Goal: Task Accomplishment & Management: Manage account settings

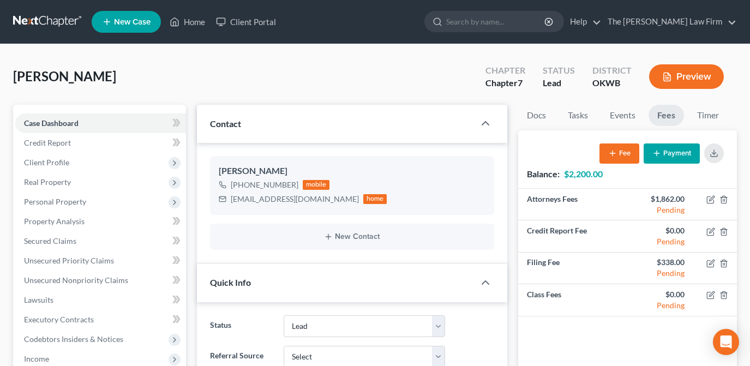
select select "5"
click at [194, 20] on link "Home" at bounding box center [187, 22] width 46 height 20
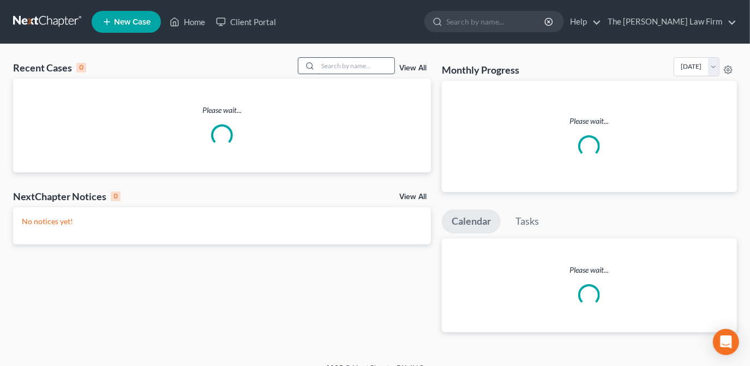
click at [336, 62] on input "search" at bounding box center [356, 66] width 76 height 16
click at [341, 67] on input "search" at bounding box center [356, 66] width 76 height 16
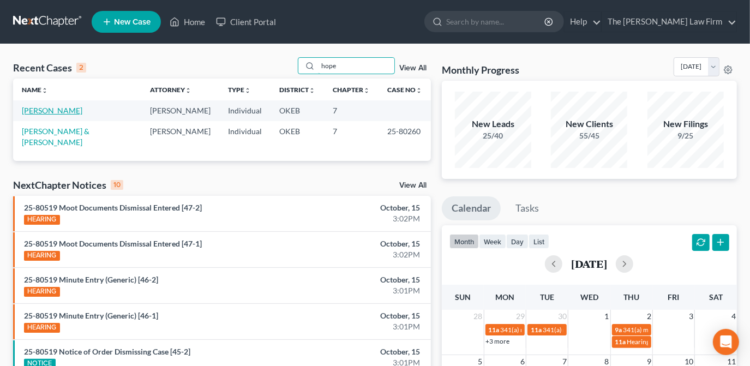
type input "hope"
click at [68, 113] on link "[PERSON_NAME]" at bounding box center [52, 110] width 61 height 9
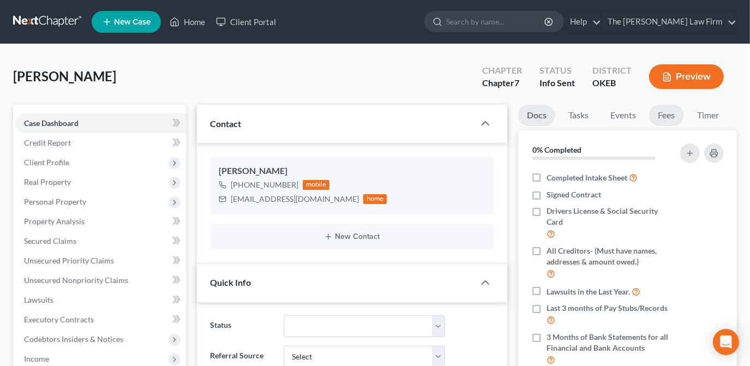
scroll to position [241, 0]
click at [664, 118] on link "Fees" at bounding box center [666, 115] width 35 height 21
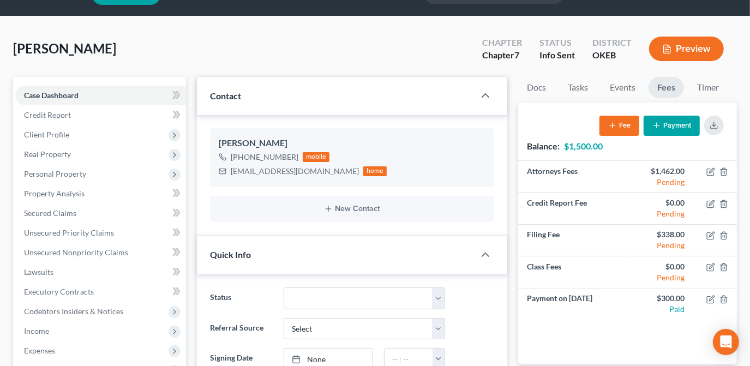
scroll to position [49, 0]
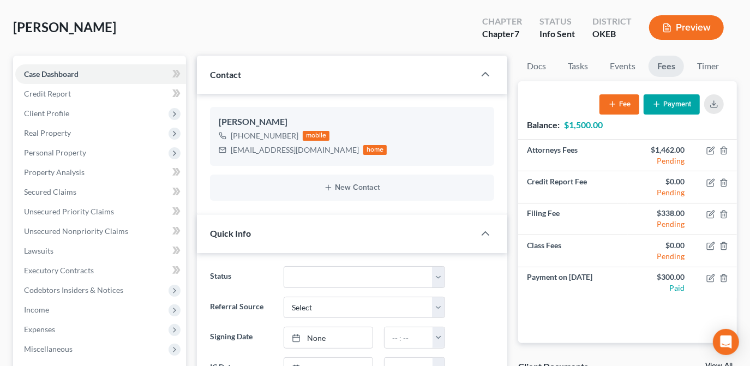
click at [303, 11] on div "[PERSON_NAME] Upgraded Chapter Chapter 7 Status Info [GEOGRAPHIC_DATA] OKEB Pre…" at bounding box center [375, 31] width 724 height 47
drag, startPoint x: 340, startPoint y: 150, endPoint x: 262, endPoint y: 155, distance: 78.1
click at [233, 153] on div "[EMAIL_ADDRESS][DOMAIN_NAME] home" at bounding box center [303, 150] width 169 height 14
drag, startPoint x: 262, startPoint y: 155, endPoint x: 338, endPoint y: 153, distance: 75.8
click at [318, 166] on ng-include "[PERSON_NAME] [PHONE_NUMBER] mobile [EMAIL_ADDRESS][DOMAIN_NAME] home New Conta…" at bounding box center [352, 154] width 284 height 94
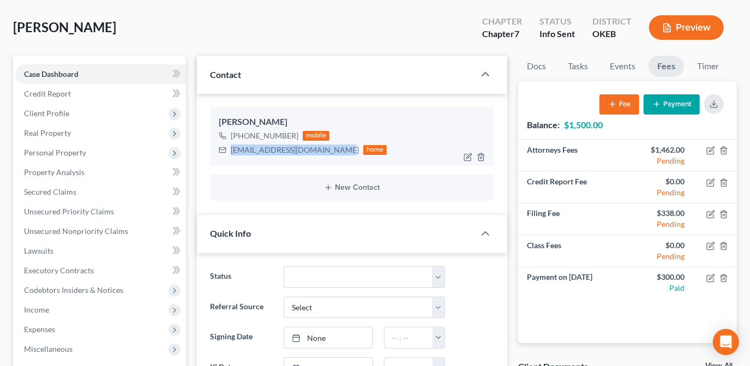
drag, startPoint x: 338, startPoint y: 152, endPoint x: 231, endPoint y: 152, distance: 106.4
click at [231, 152] on div "[EMAIL_ADDRESS][DOMAIN_NAME]" at bounding box center [295, 150] width 128 height 11
copy div "[EMAIL_ADDRESS][DOMAIN_NAME]"
click at [227, 47] on div "[PERSON_NAME] Upgraded Chapter Chapter 7 Status Info [GEOGRAPHIC_DATA] OKEB Pre…" at bounding box center [375, 31] width 724 height 47
drag, startPoint x: 100, startPoint y: 28, endPoint x: 26, endPoint y: 31, distance: 74.2
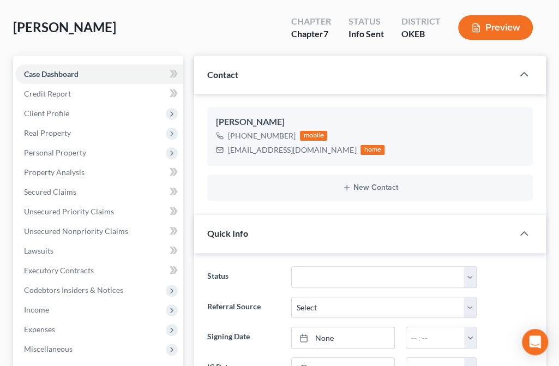
scroll to position [230, 0]
click at [234, 27] on div "[PERSON_NAME] Upgraded Chapter Chapter 7 Status Info [GEOGRAPHIC_DATA] OKEB Pre…" at bounding box center [279, 31] width 533 height 47
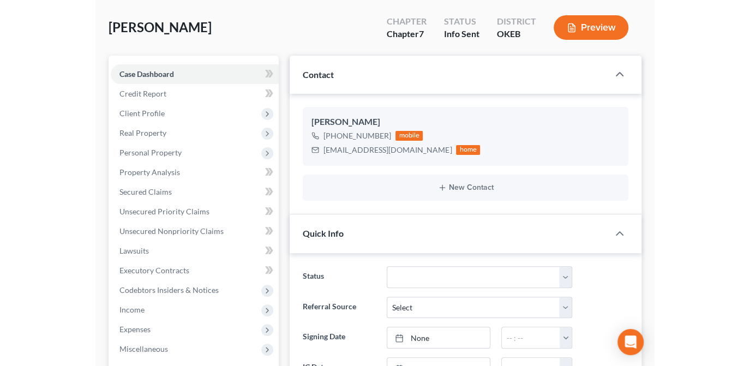
scroll to position [241, 0]
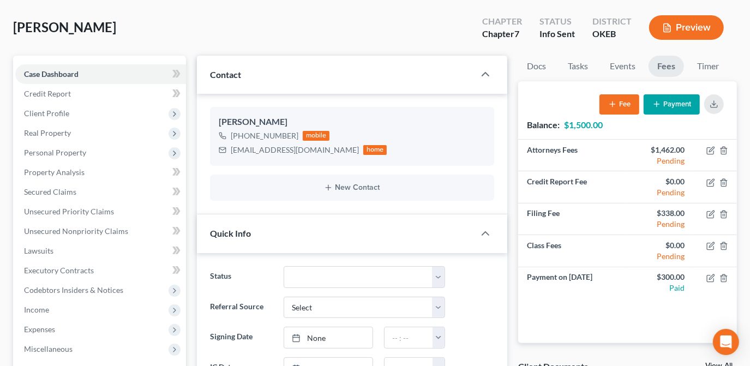
click at [657, 98] on button "Payment" at bounding box center [672, 104] width 56 height 20
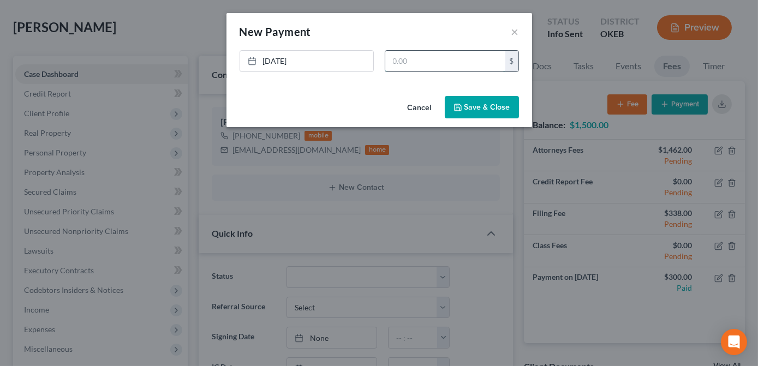
click at [447, 59] on input "text" at bounding box center [445, 61] width 120 height 21
type input "1,500.00"
click at [474, 104] on button "Save & Close" at bounding box center [482, 107] width 74 height 23
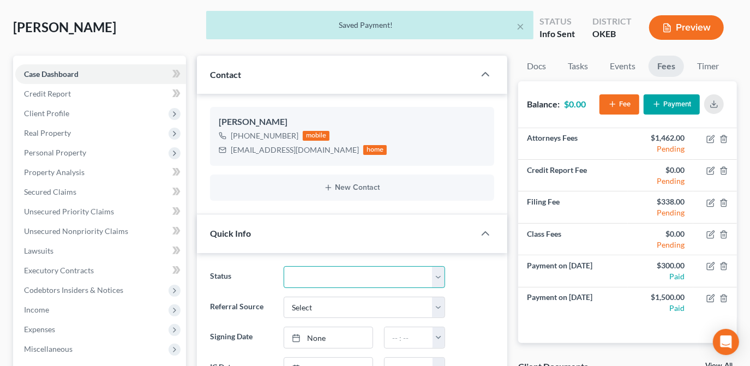
click at [435, 283] on select "Discharged Dismissed Filed Info Sent In Progress Lead Lost Lead Ready to File R…" at bounding box center [364, 277] width 161 height 22
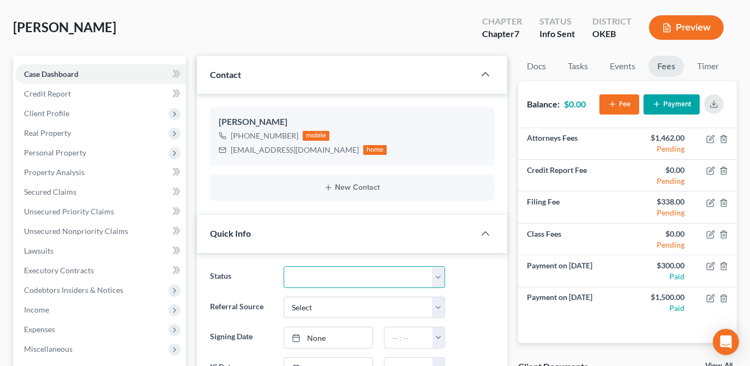
select select "4"
click at [284, 266] on select "Discharged Dismissed Filed Info Sent In Progress Lead Lost Lead Ready to File R…" at bounding box center [364, 277] width 161 height 22
click at [486, 288] on ng-include "Status Discharged Dismissed Filed Info Sent In Progress Lead Lost Lead Ready to…" at bounding box center [352, 322] width 284 height 113
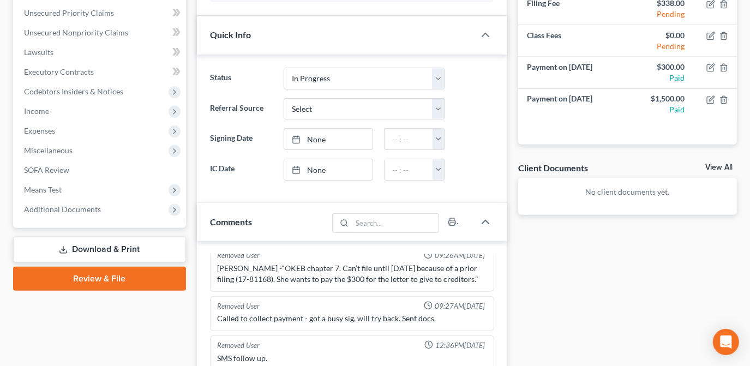
scroll to position [0, 0]
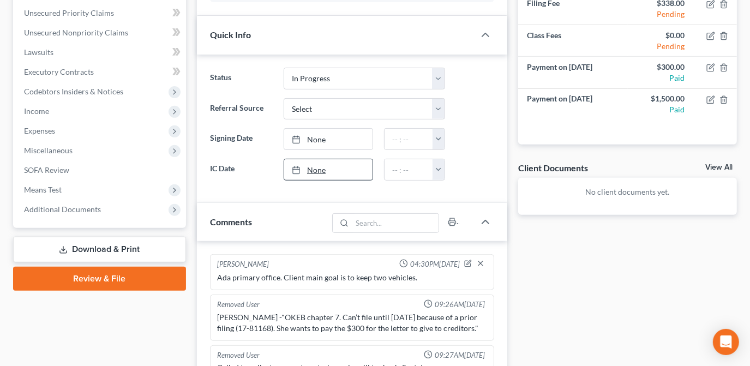
click at [326, 166] on link "None" at bounding box center [328, 169] width 88 height 21
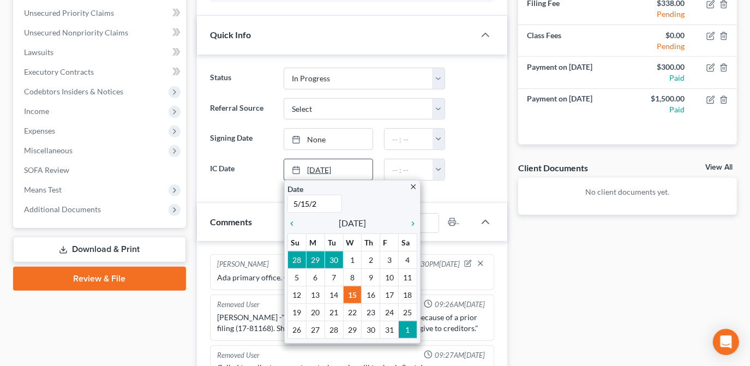
type input "[DATE]"
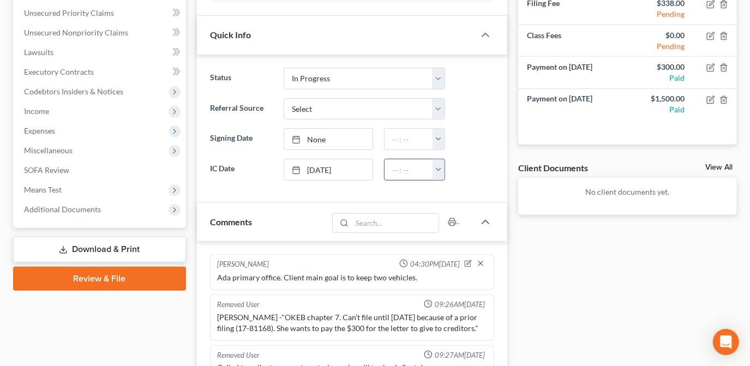
click at [400, 173] on input "text" at bounding box center [409, 169] width 49 height 21
click at [429, 172] on input "text" at bounding box center [409, 169] width 49 height 21
click at [435, 172] on button "button" at bounding box center [439, 169] width 12 height 21
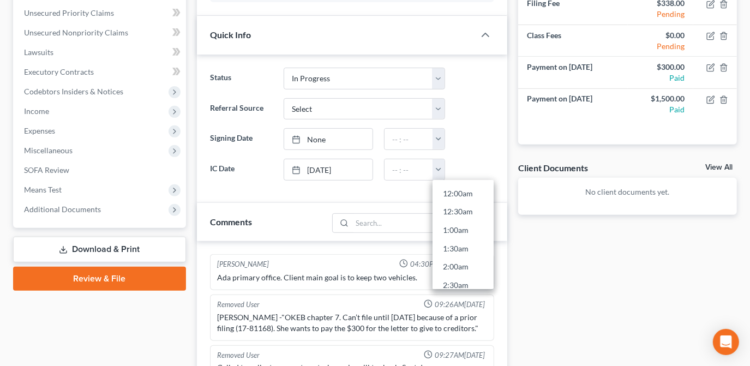
click at [443, 189] on link "12:00am" at bounding box center [463, 193] width 61 height 19
type input "12:00am"
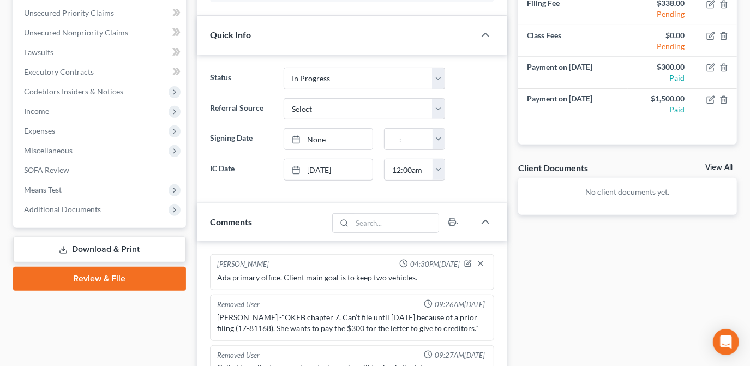
click at [463, 191] on div "Status Discharged Dismissed Filed Info Sent In Progress Lead Lost Lead Ready to…" at bounding box center [352, 129] width 310 height 148
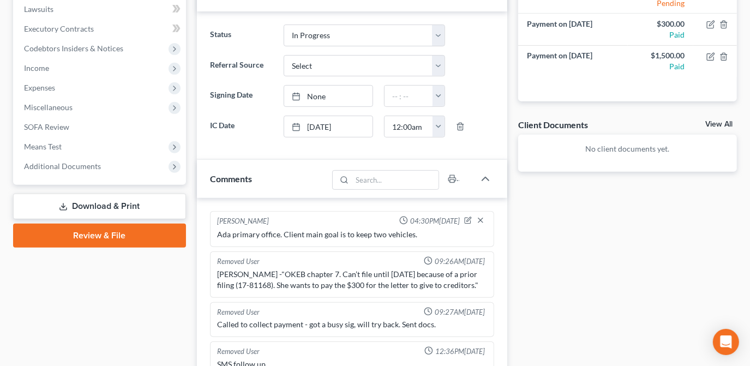
scroll to position [446, 0]
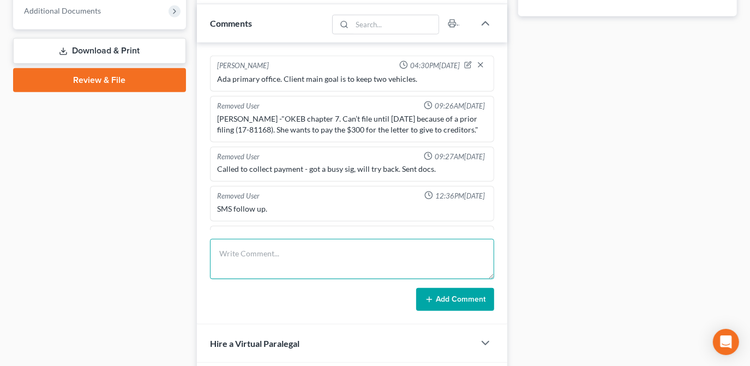
click at [351, 260] on textarea at bounding box center [352, 259] width 284 height 40
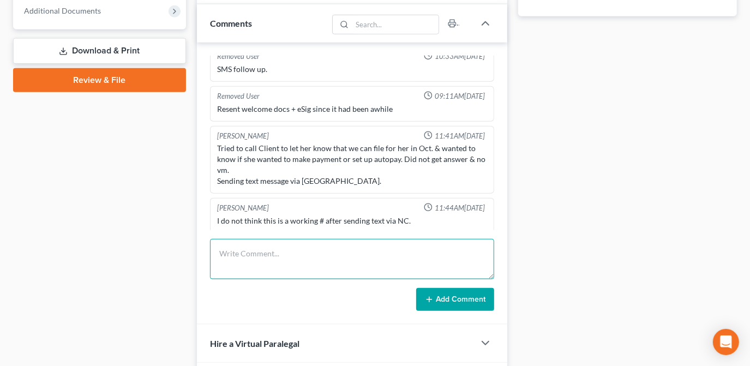
scroll to position [496, 0]
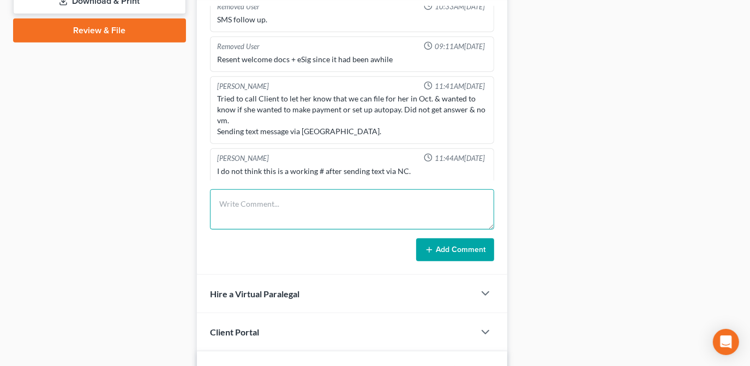
drag, startPoint x: 311, startPoint y: 213, endPoint x: 359, endPoint y: 206, distance: 48.4
click at [311, 213] on textarea at bounding box center [352, 209] width 284 height 40
type textarea "Processed $1500 lawpay, added to PIF sheet an assigned to IM."
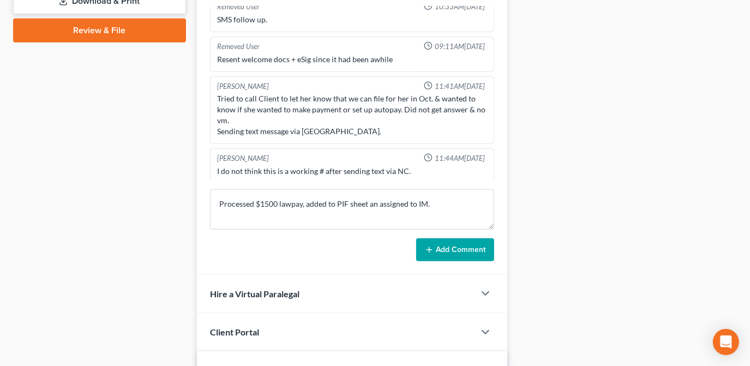
click at [437, 247] on button "Add Comment" at bounding box center [455, 249] width 78 height 23
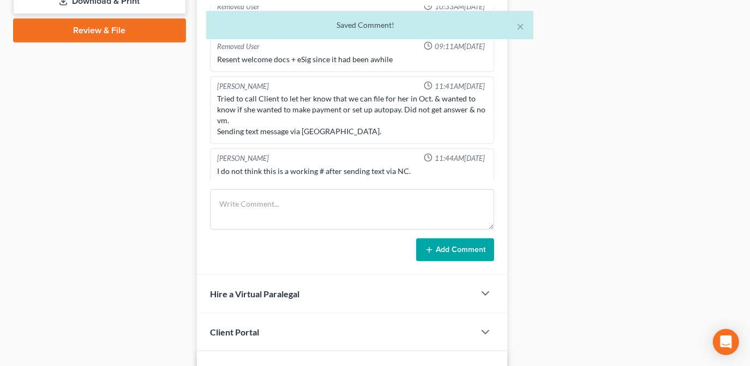
scroll to position [280, 0]
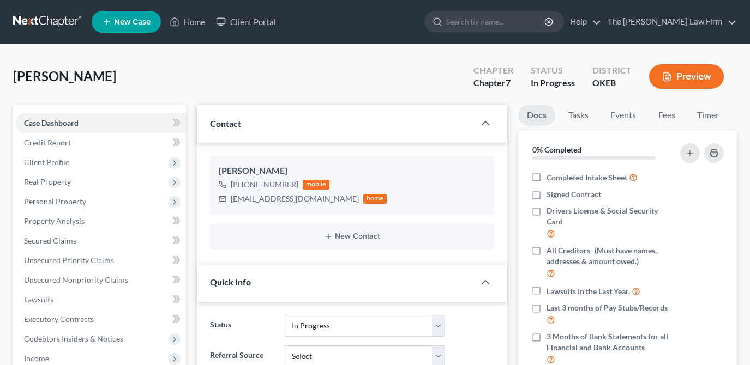
select select "4"
select select "0"
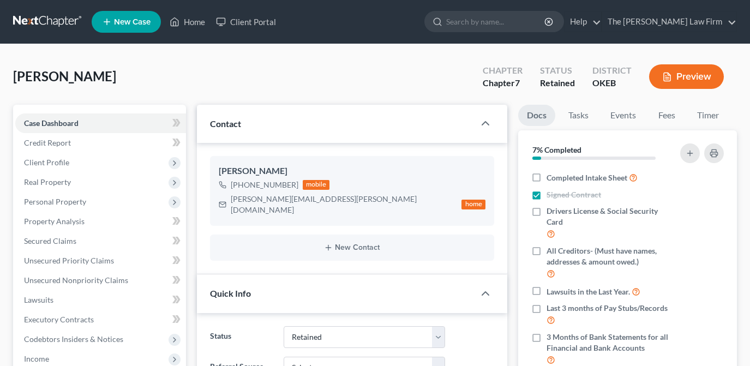
select select "8"
click at [267, 64] on div "Truett, Rachelle Upgraded Chapter Chapter 7 Status Retained District OKEB Previ…" at bounding box center [375, 80] width 724 height 47
click at [194, 22] on link "Home" at bounding box center [187, 22] width 46 height 20
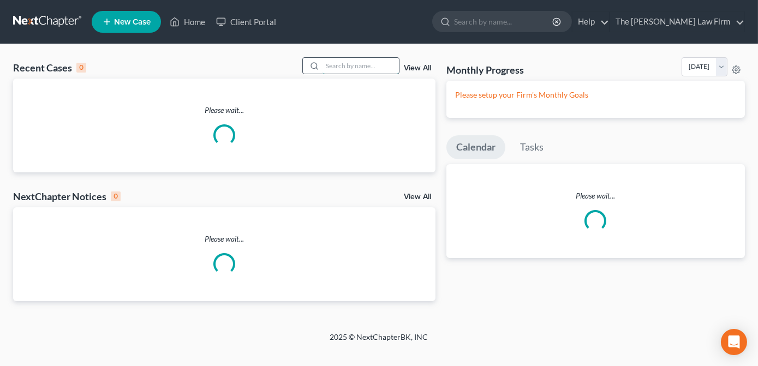
click at [340, 67] on input "search" at bounding box center [360, 66] width 76 height 16
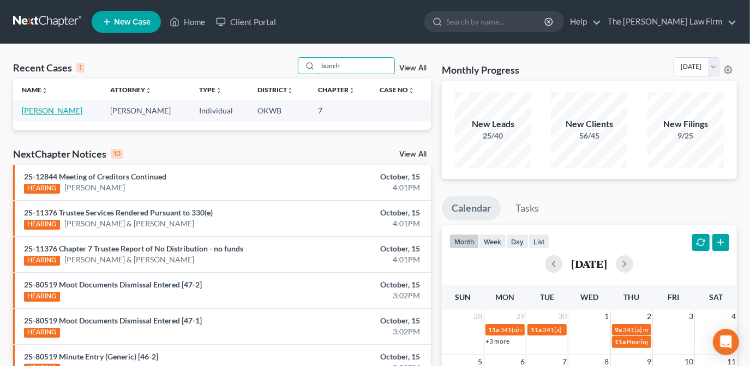
type input "bunch"
click at [54, 110] on link "Bunch, Stacy" at bounding box center [52, 110] width 61 height 9
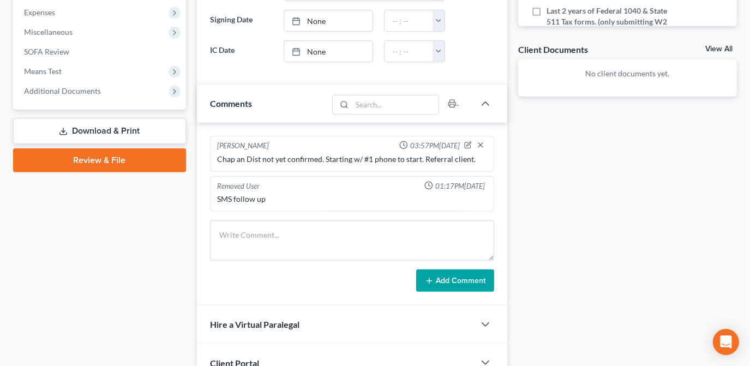
scroll to position [397, 0]
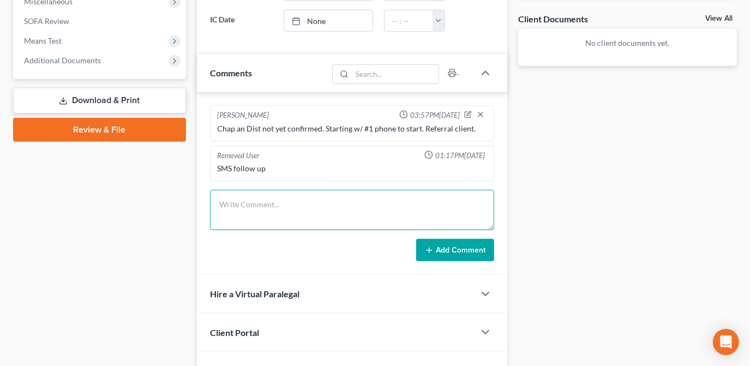
click at [289, 215] on textarea at bounding box center [352, 210] width 284 height 40
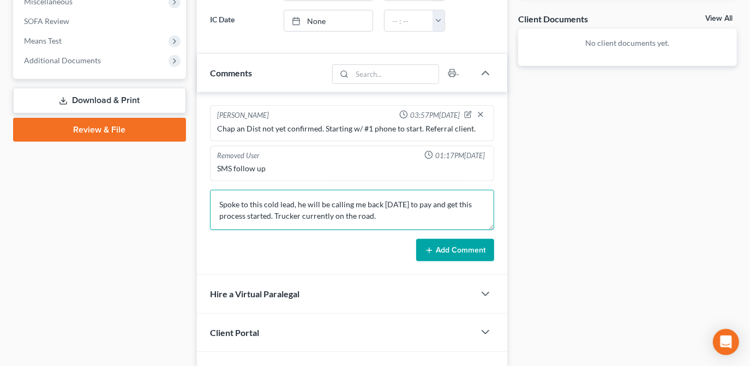
type textarea "Spoke to this cold lead, he will be calling me back tomorrow to pay and get thi…"
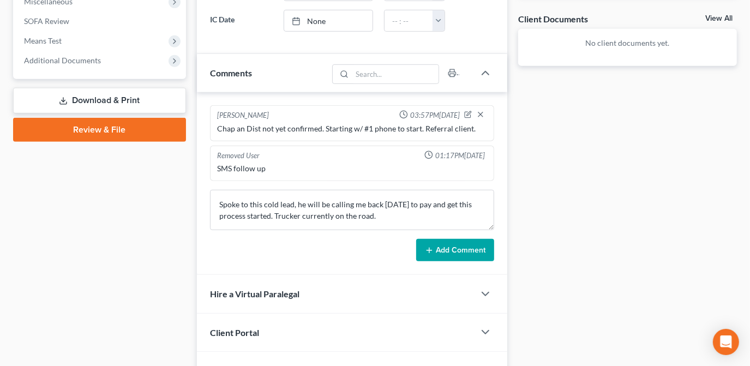
click at [468, 244] on button "Add Comment" at bounding box center [455, 250] width 78 height 23
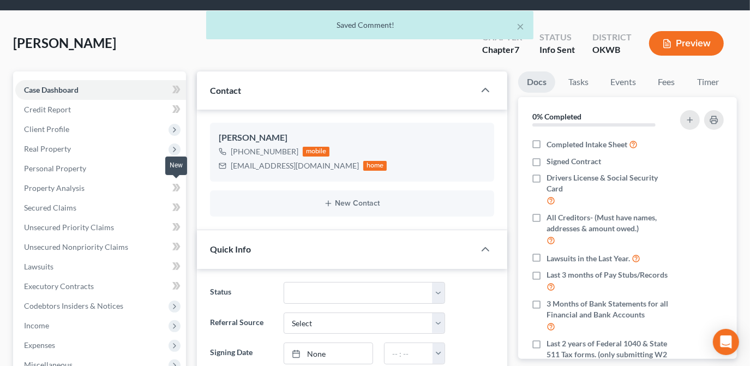
scroll to position [0, 0]
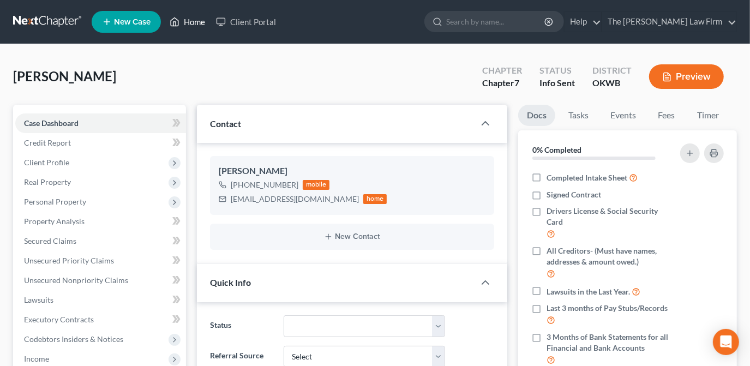
click at [193, 22] on link "Home" at bounding box center [187, 22] width 46 height 20
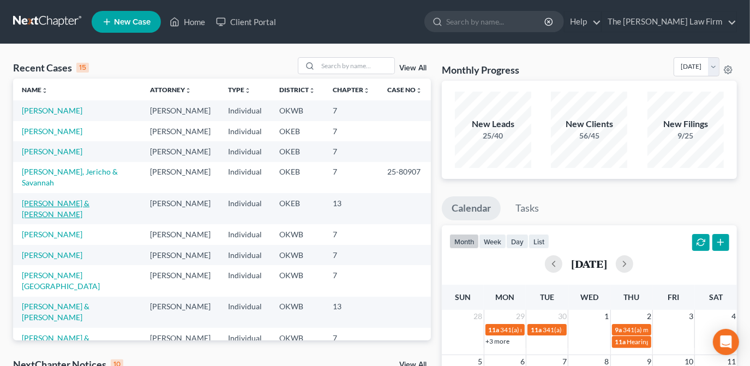
click at [65, 199] on link "[PERSON_NAME] & [PERSON_NAME]" at bounding box center [56, 209] width 68 height 20
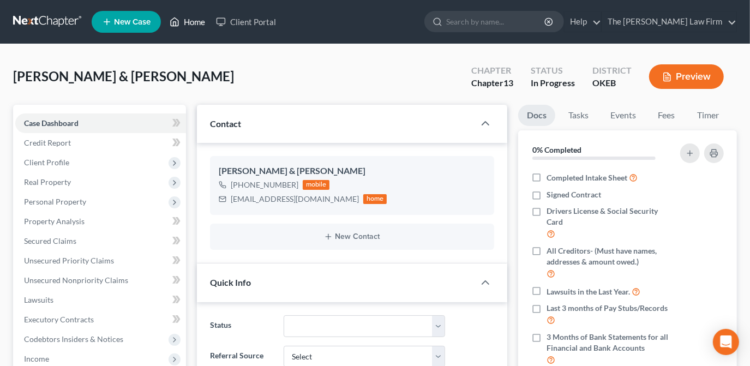
drag, startPoint x: 205, startPoint y: 22, endPoint x: 230, endPoint y: 39, distance: 30.1
click at [204, 22] on link "Home" at bounding box center [187, 22] width 46 height 20
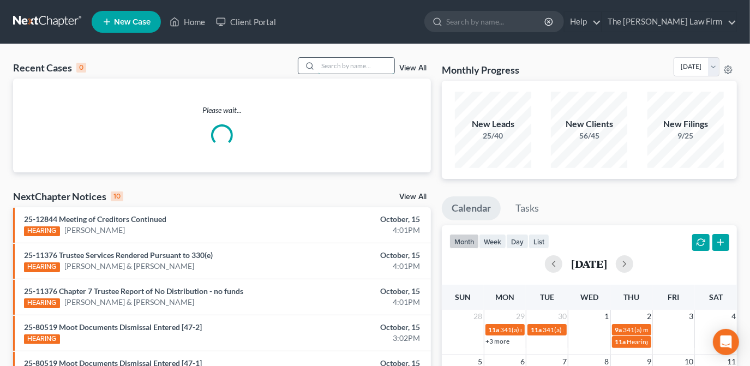
click at [347, 66] on input "search" at bounding box center [356, 66] width 76 height 16
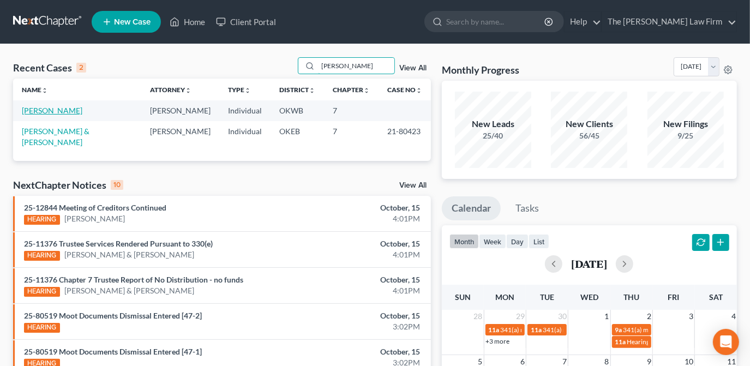
type input "randall"
click at [73, 112] on link "[PERSON_NAME]" at bounding box center [52, 110] width 61 height 9
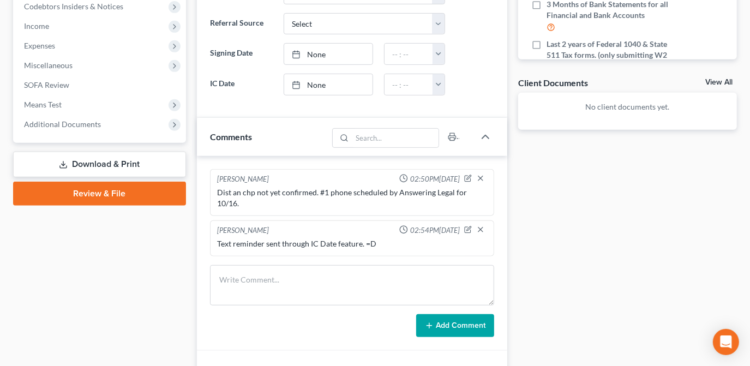
scroll to position [316, 0]
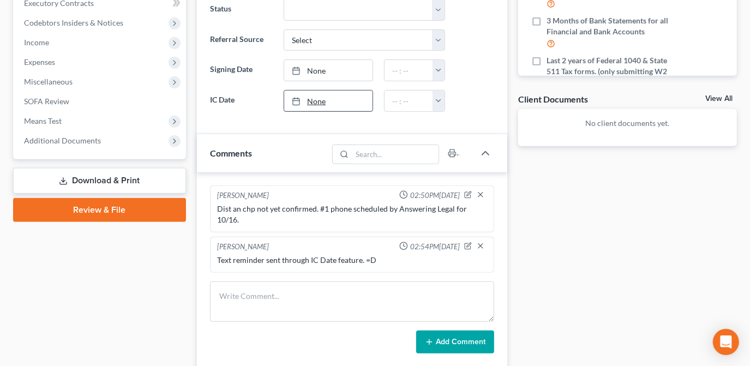
click at [341, 99] on link "None" at bounding box center [328, 101] width 88 height 21
type input "[DATE]"
click at [414, 100] on input "text" at bounding box center [409, 101] width 49 height 21
click at [441, 100] on button "button" at bounding box center [439, 101] width 12 height 21
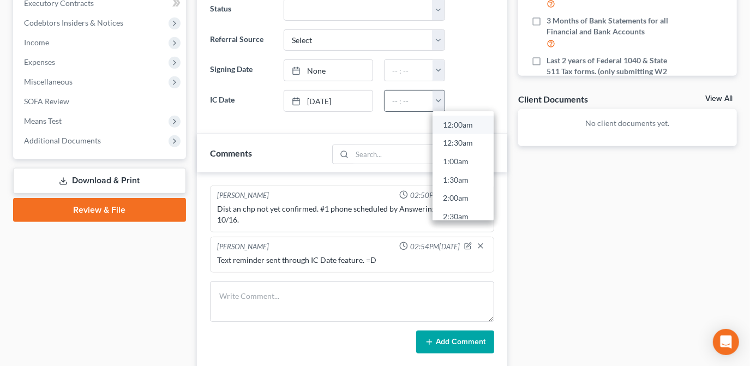
click at [447, 123] on link "12:00am" at bounding box center [463, 125] width 61 height 19
type input "12:00am"
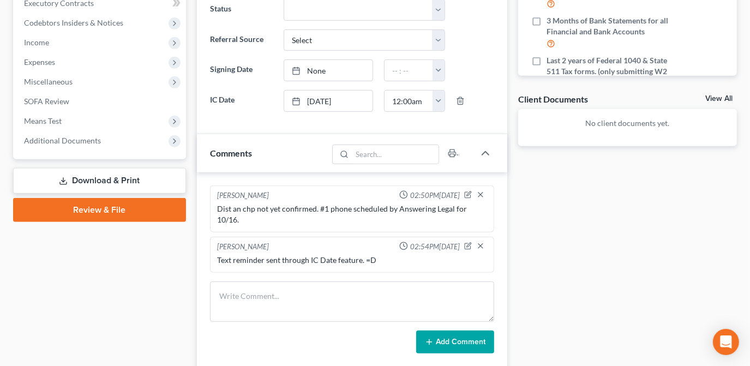
drag, startPoint x: 521, startPoint y: 179, endPoint x: 504, endPoint y: 205, distance: 30.7
click at [521, 179] on div "Docs Tasks Events Fees Timer 0% Completed Nothing here yet! Completed Intake Sh…" at bounding box center [628, 135] width 230 height 694
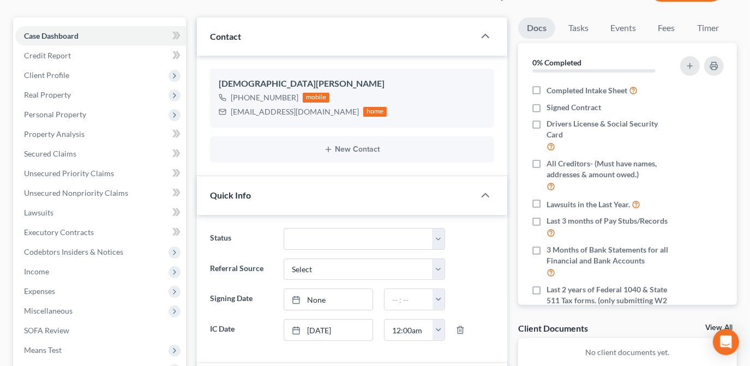
scroll to position [13, 0]
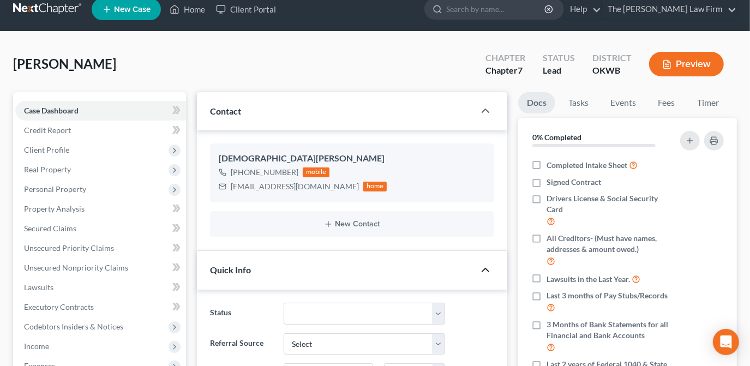
drag, startPoint x: 474, startPoint y: 267, endPoint x: 488, endPoint y: 269, distance: 14.3
click at [476, 267] on div "Quick Info" at bounding box center [352, 270] width 310 height 38
click at [486, 269] on icon "button" at bounding box center [485, 269] width 13 height 13
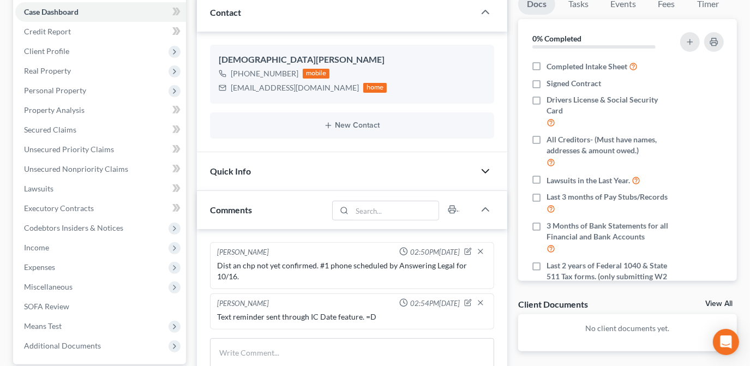
scroll to position [112, 0]
click at [486, 167] on icon "button" at bounding box center [485, 170] width 13 height 13
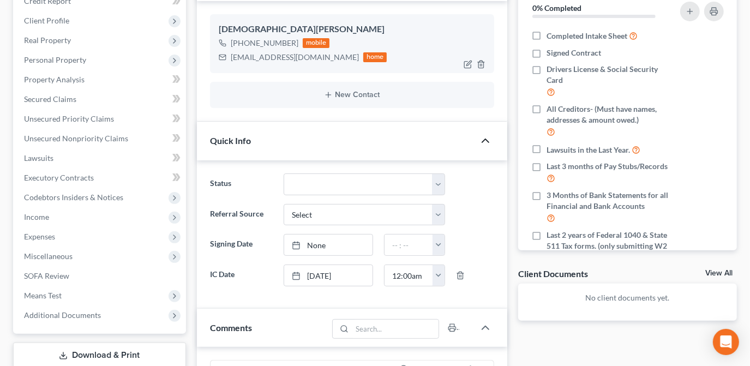
scroll to position [62, 0]
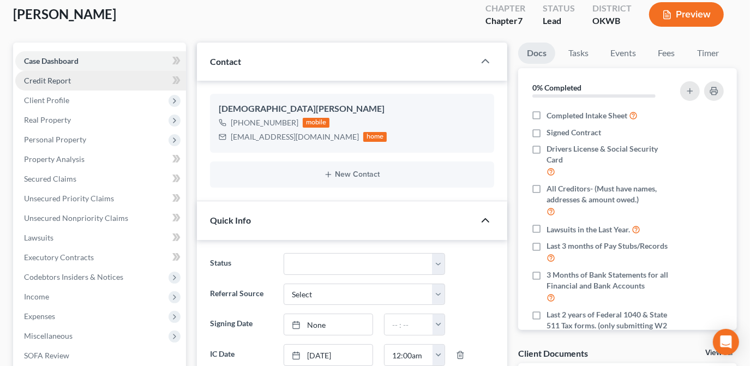
click at [131, 85] on link "Credit Report" at bounding box center [100, 81] width 171 height 20
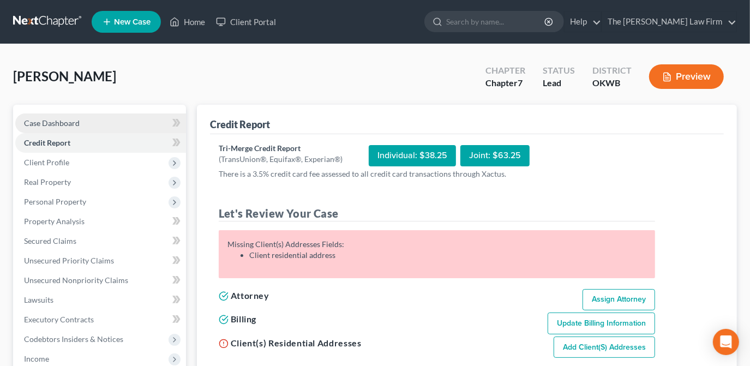
click at [110, 120] on link "Case Dashboard" at bounding box center [100, 123] width 171 height 20
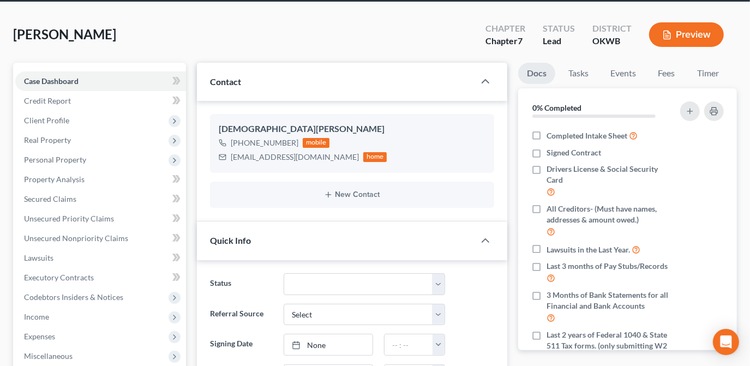
scroll to position [148, 0]
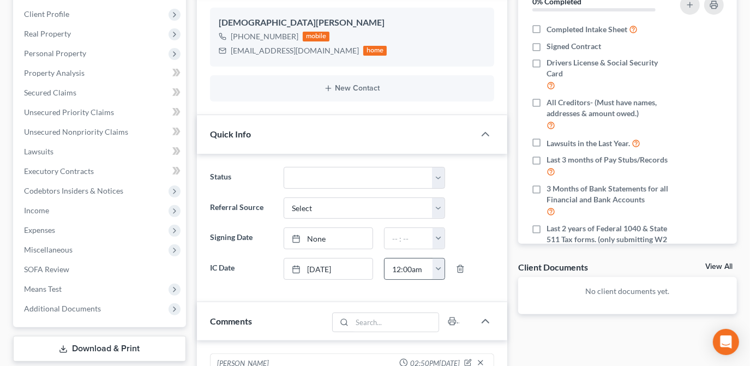
click at [436, 265] on button "button" at bounding box center [439, 269] width 12 height 21
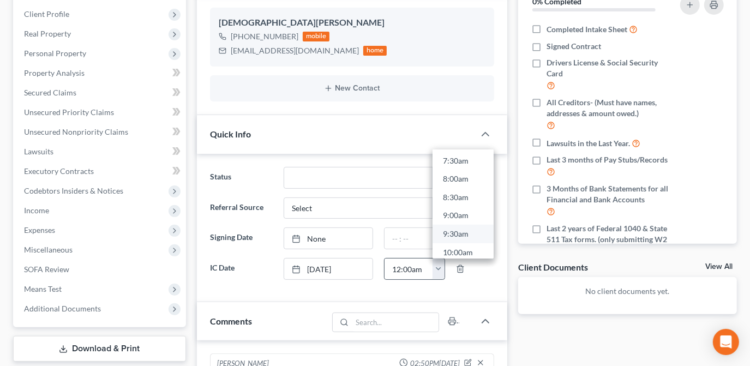
scroll to position [278, 0]
click at [464, 231] on link "9:30am" at bounding box center [463, 233] width 61 height 19
type input "9:30am"
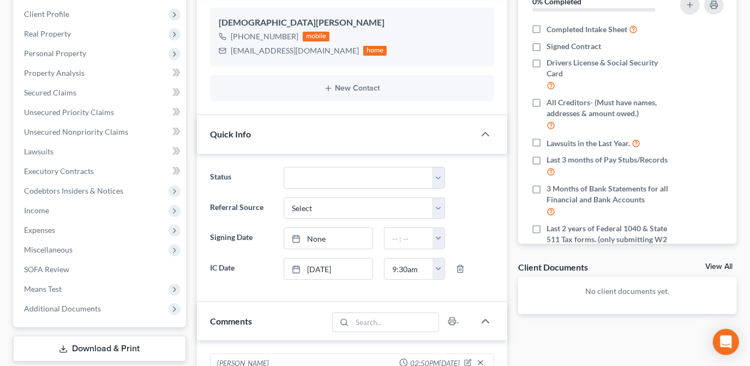
click at [494, 289] on div "Status Discharged Dismissed Filed Info Sent In Progress Lead Lost Lead Ready to…" at bounding box center [352, 228] width 310 height 148
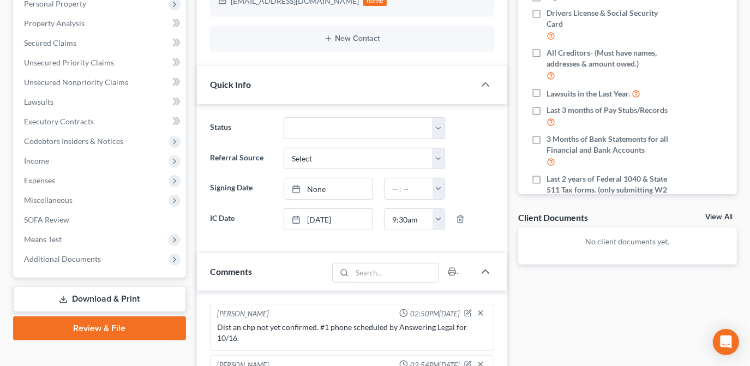
click at [516, 308] on div "Docs Tasks Events Fees Timer 0% Completed Nothing here yet! Completed Intake Sh…" at bounding box center [628, 254] width 230 height 694
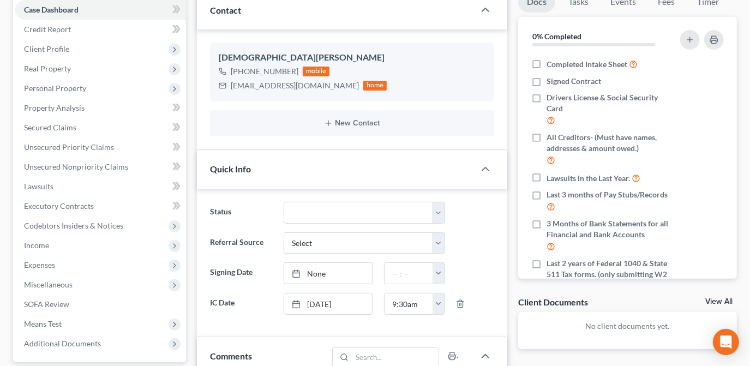
scroll to position [0, 0]
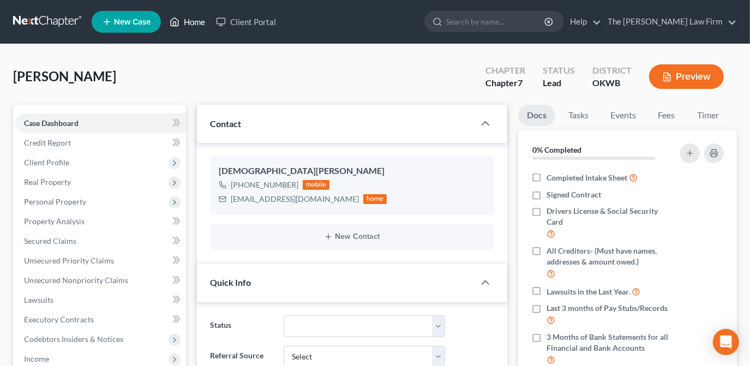
click at [183, 25] on link "Home" at bounding box center [187, 22] width 46 height 20
